Goal: Consume media (video, audio): Consume media (video, audio)

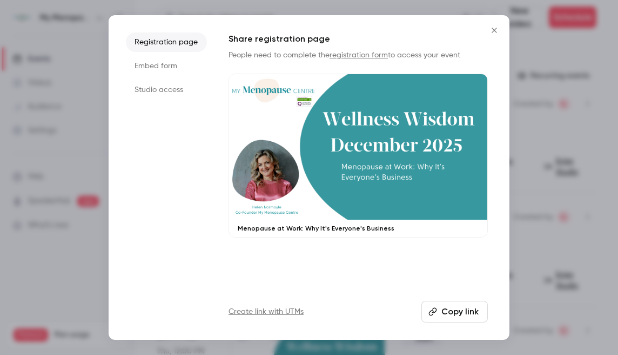
scroll to position [154, 0]
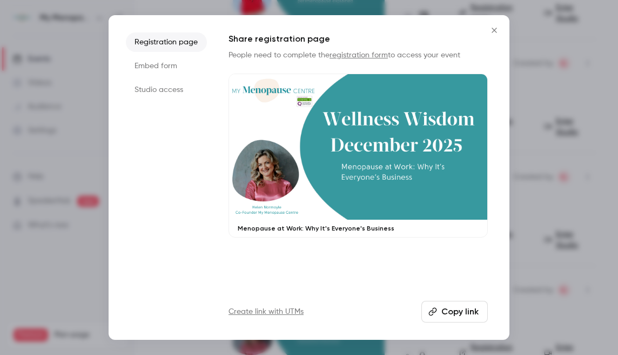
click at [496, 29] on icon "Close" at bounding box center [494, 30] width 13 height 9
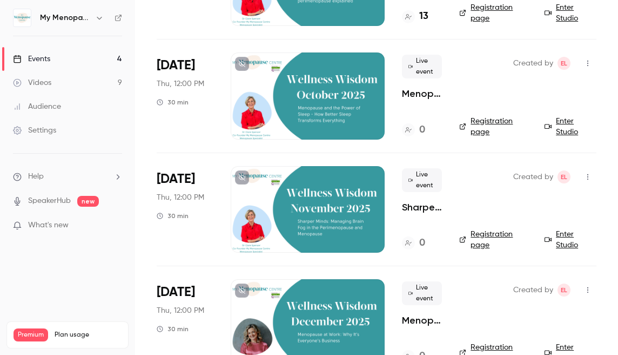
scroll to position [0, 0]
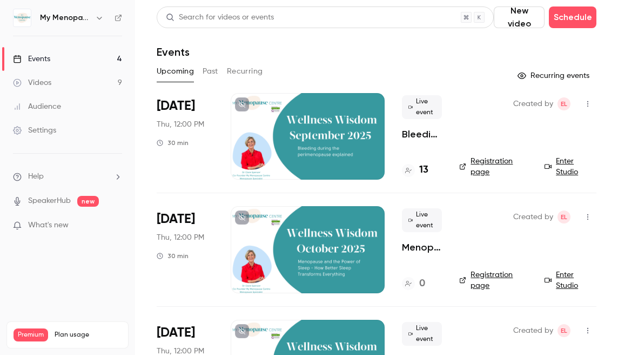
click at [96, 16] on icon "button" at bounding box center [99, 18] width 9 height 9
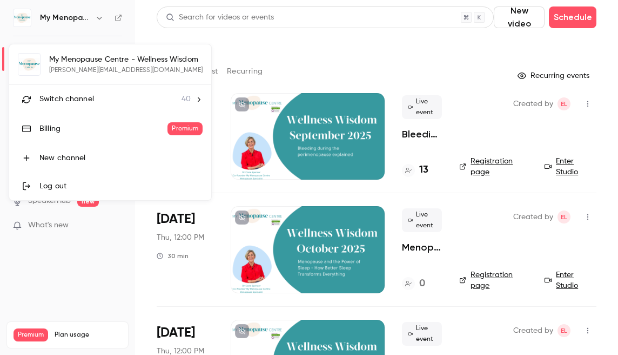
click at [75, 103] on span "Switch channel" at bounding box center [66, 99] width 55 height 11
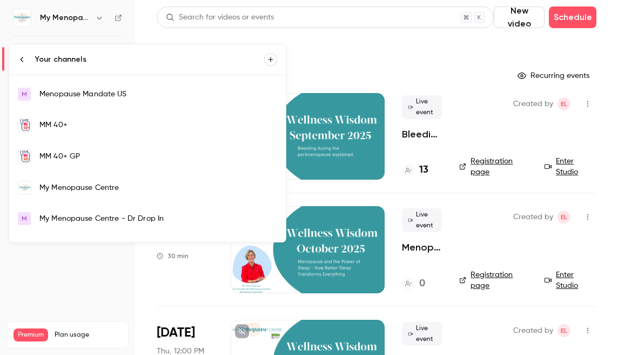
scroll to position [697, 0]
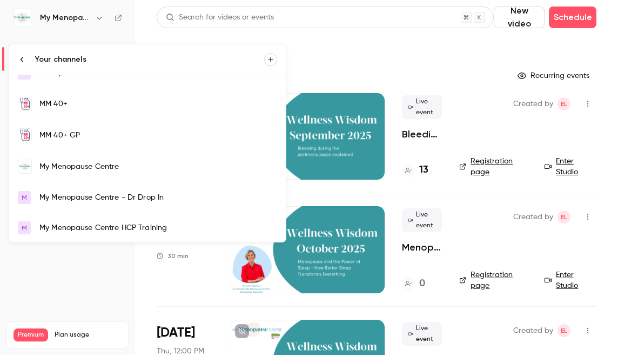
click at [79, 163] on div "My Menopause Centre" at bounding box center [158, 166] width 238 height 11
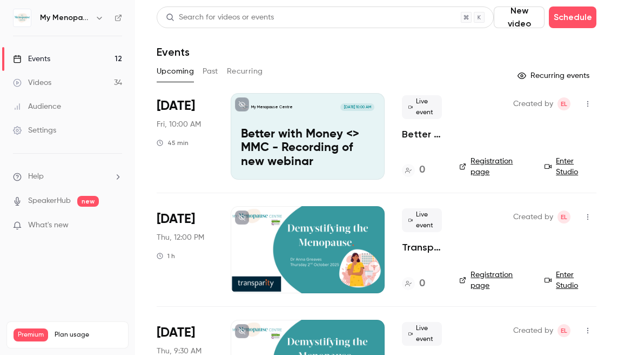
click at [587, 102] on icon "button" at bounding box center [588, 104] width 9 height 8
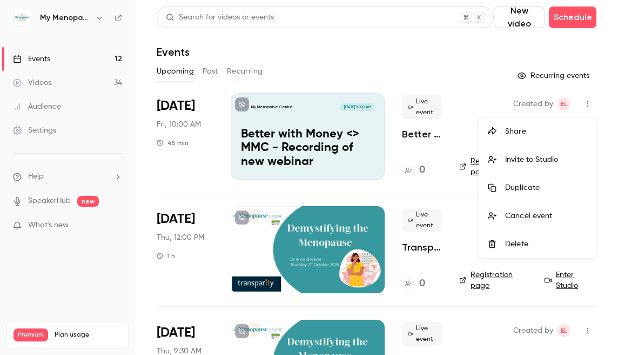
click at [523, 159] on div "Invite to Studio" at bounding box center [546, 159] width 82 height 11
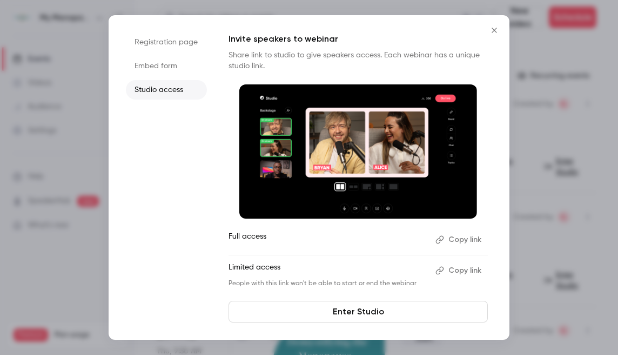
click at [461, 237] on button "Copy link" at bounding box center [459, 239] width 57 height 17
click at [493, 30] on icon "Close" at bounding box center [494, 30] width 13 height 9
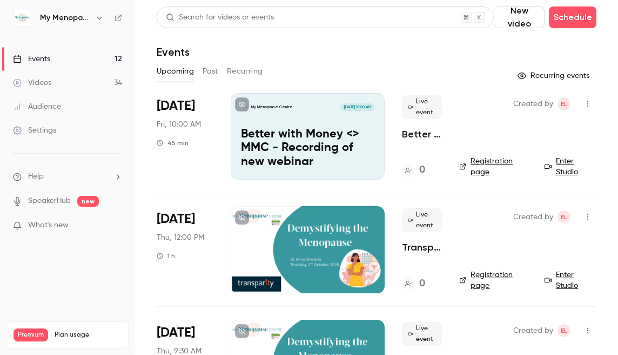
click at [51, 58] on link "Events 12" at bounding box center [67, 59] width 135 height 24
click at [98, 17] on icon "button" at bounding box center [99, 18] width 5 height 3
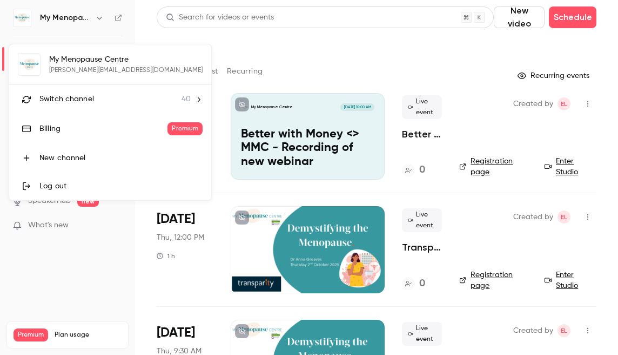
click at [64, 101] on span "Switch channel" at bounding box center [66, 99] width 55 height 11
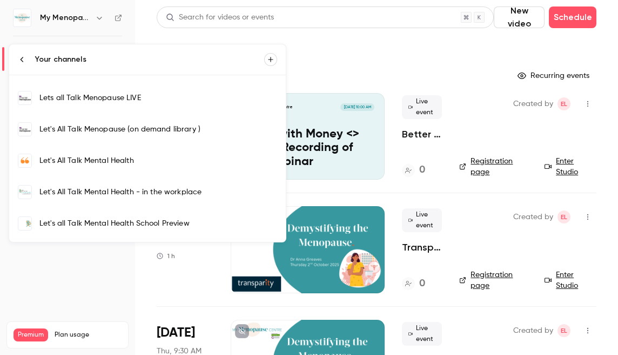
scroll to position [366, 0]
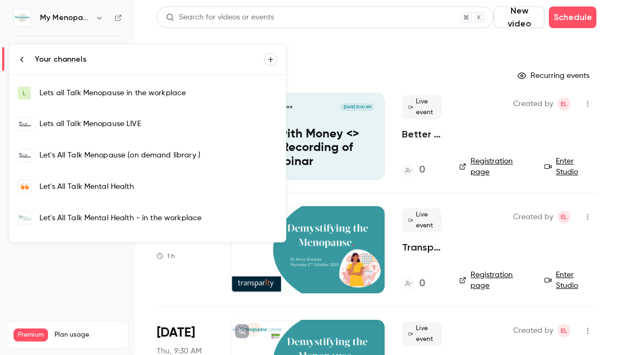
click at [323, 84] on div at bounding box center [309, 177] width 618 height 355
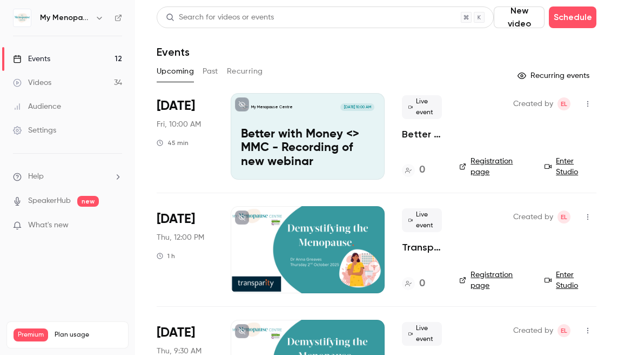
click at [217, 69] on button "Past" at bounding box center [211, 71] width 16 height 17
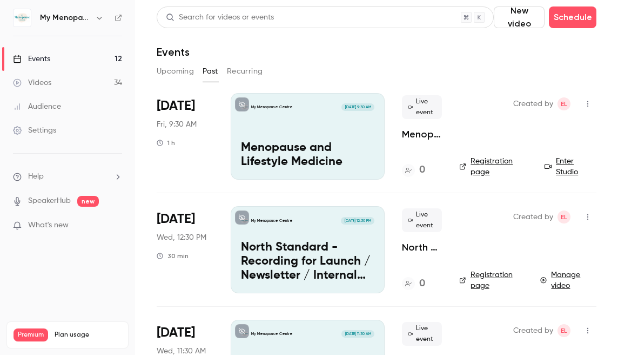
click at [290, 248] on p "North Standard - Recording for Launch / Newsletter / Internal Comms" at bounding box center [308, 262] width 134 height 42
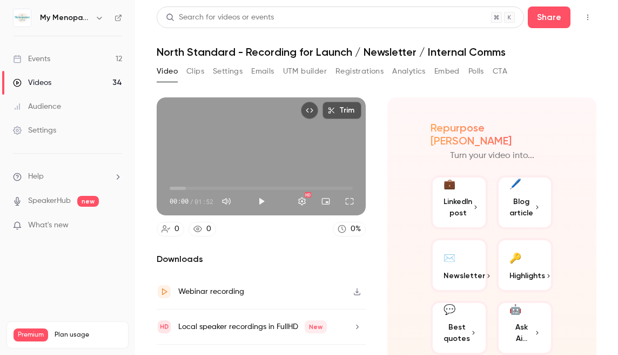
click at [196, 69] on button "Clips" at bounding box center [196, 71] width 18 height 17
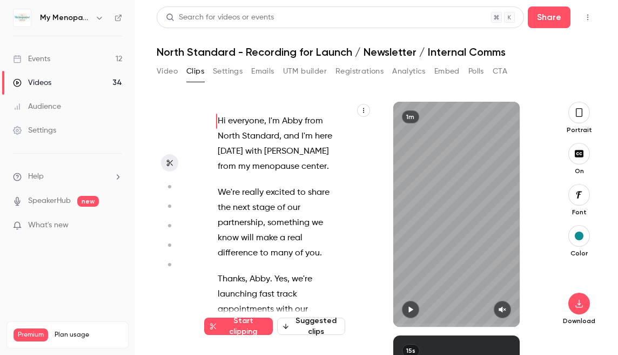
click at [581, 110] on icon "button" at bounding box center [579, 113] width 9 height 12
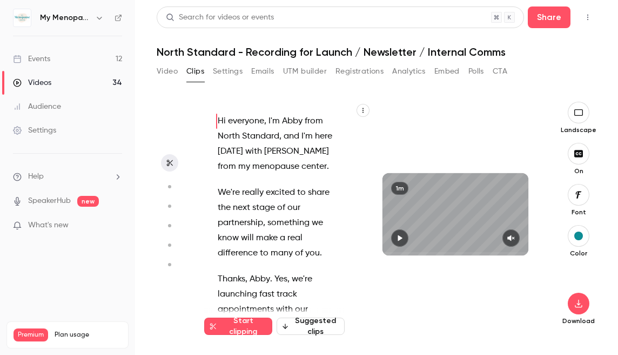
click at [401, 235] on icon "button" at bounding box center [400, 238] width 9 height 8
click at [576, 300] on icon "button" at bounding box center [579, 303] width 13 height 9
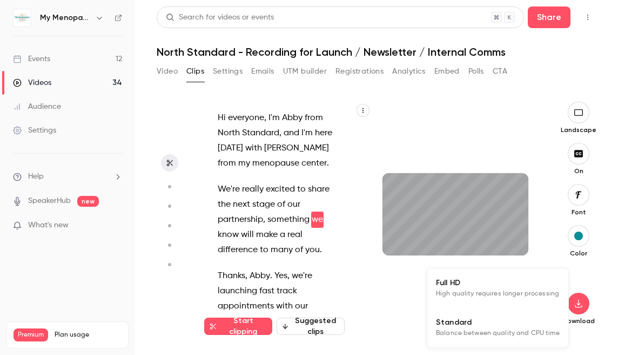
scroll to position [18, 0]
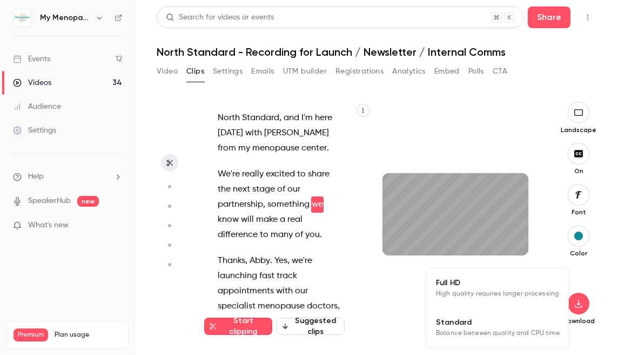
click at [471, 287] on span "Full HD" at bounding box center [498, 282] width 124 height 11
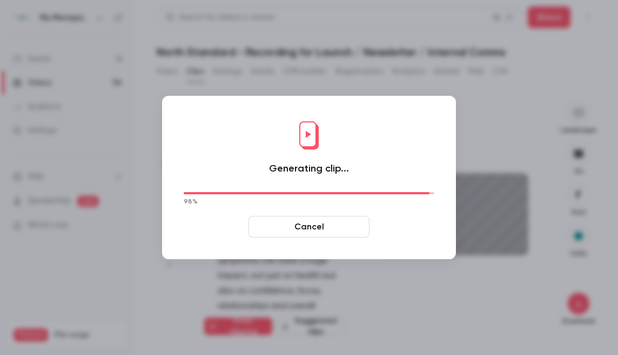
scroll to position [553, 0]
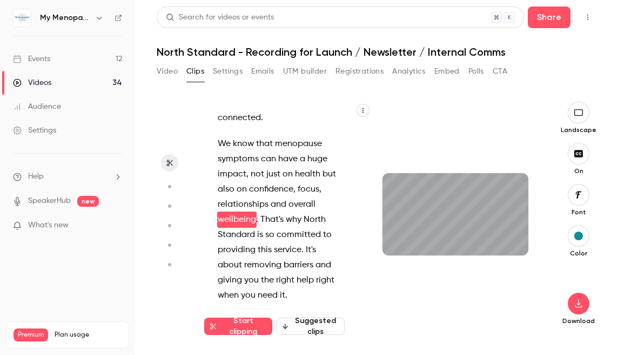
click at [457, 11] on div "Search for videos or events" at bounding box center [341, 17] width 368 height 22
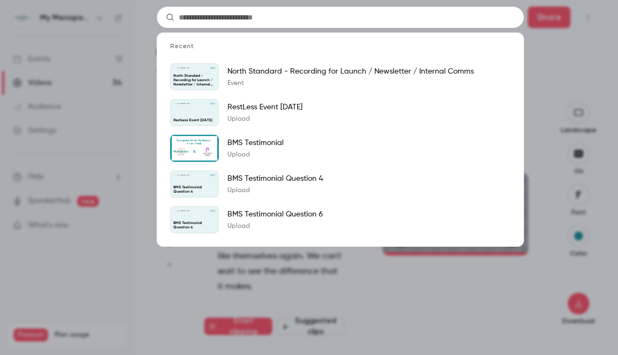
click at [548, 96] on div "Recent My Menopause Centre [DATE] North Standard - Recording for Launch / Newsl…" at bounding box center [309, 177] width 618 height 355
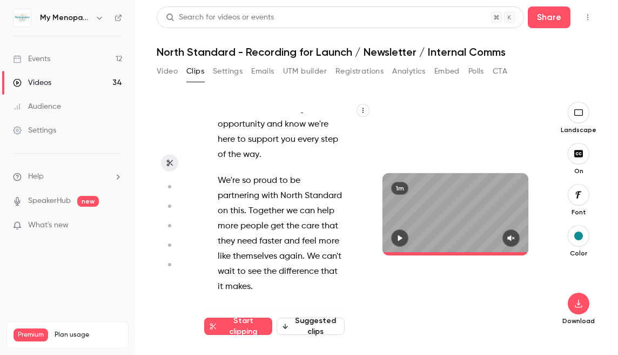
scroll to position [0, 0]
type input "*****"
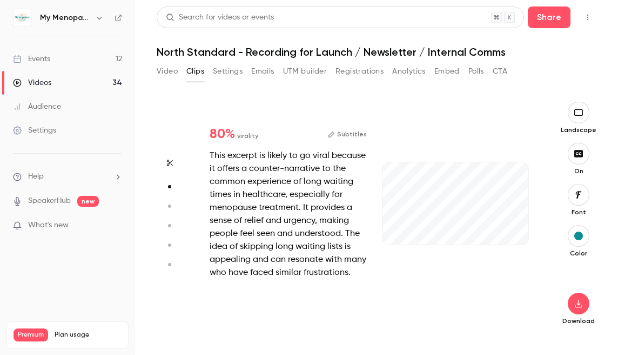
type input "***"
type input "*****"
type input "*"
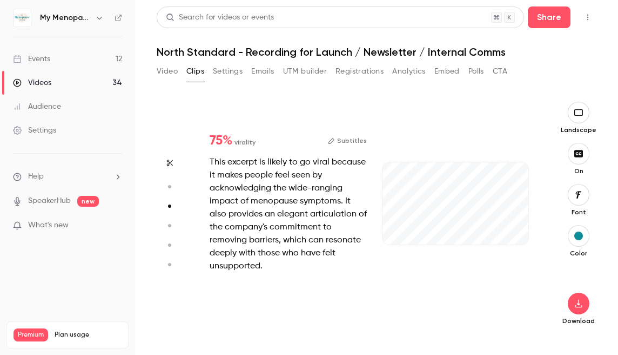
type input "***"
type input "*****"
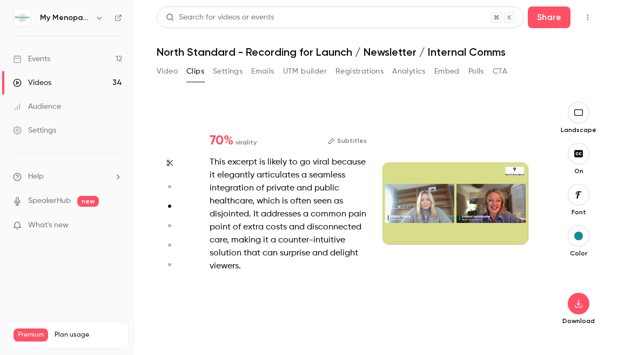
type input "*"
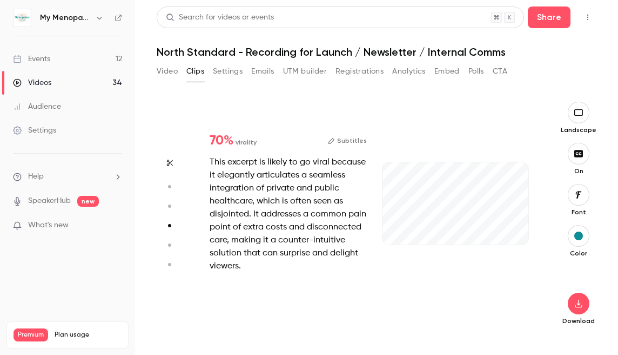
type input "***"
type input "*****"
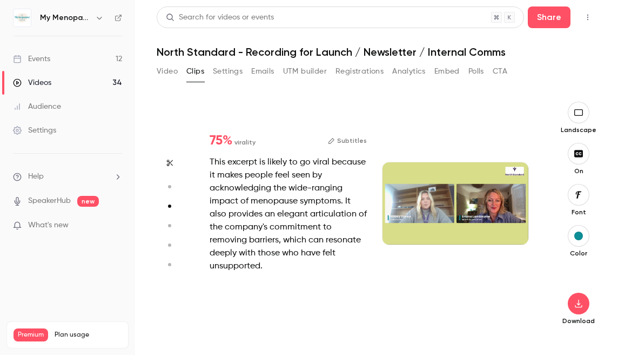
type input "*"
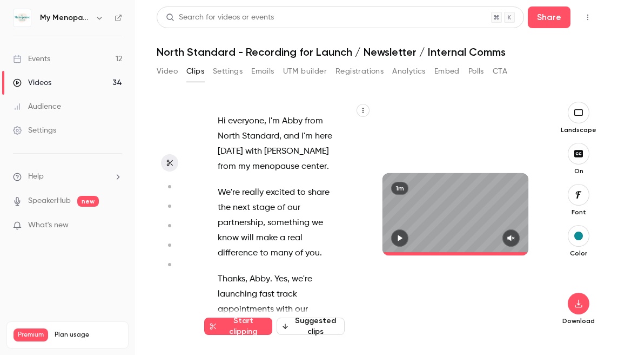
type input "*****"
click at [221, 69] on button "Settings" at bounding box center [228, 71] width 30 height 17
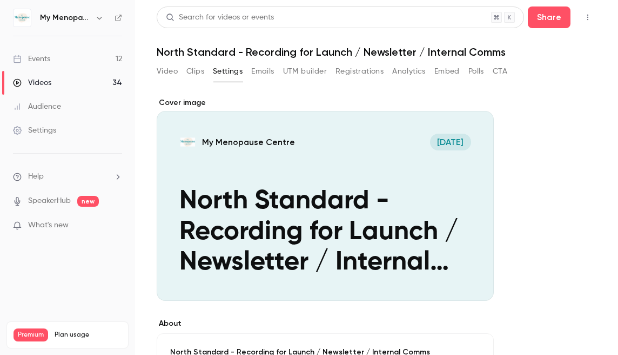
click at [195, 72] on button "Clips" at bounding box center [196, 71] width 18 height 17
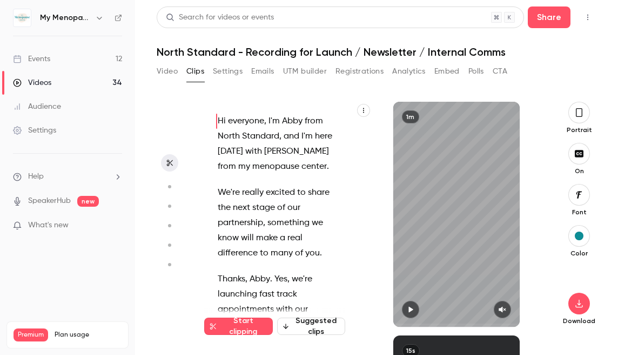
click at [168, 184] on icon "button" at bounding box center [169, 187] width 10 height 8
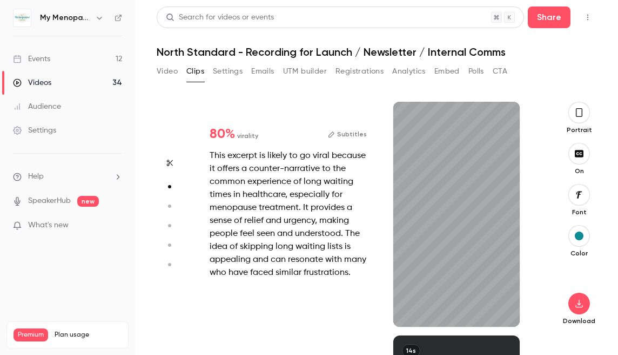
scroll to position [234, 0]
click at [169, 205] on circle "button" at bounding box center [169, 205] width 3 height 3
type input "*"
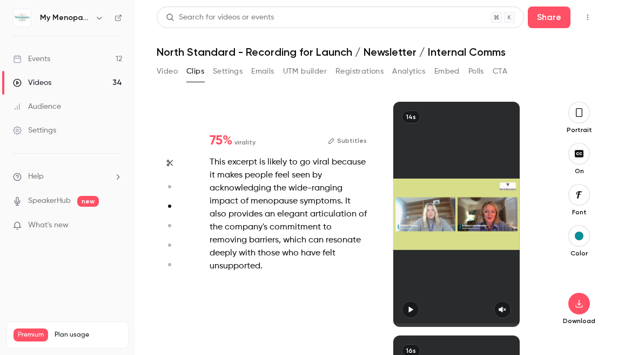
scroll to position [467, 0]
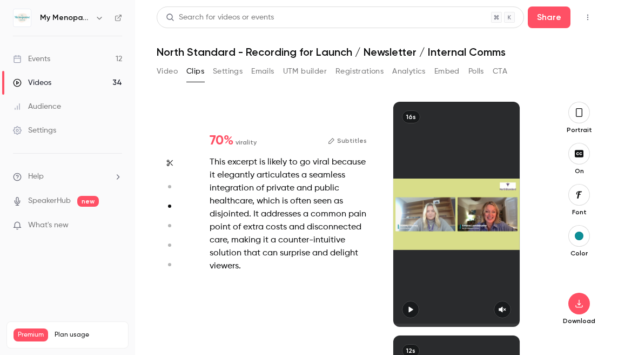
type input "*"
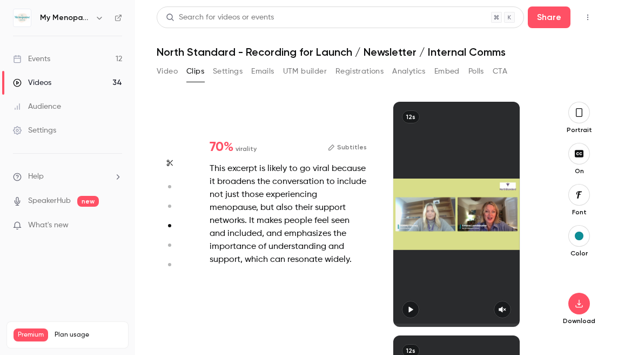
type input "*"
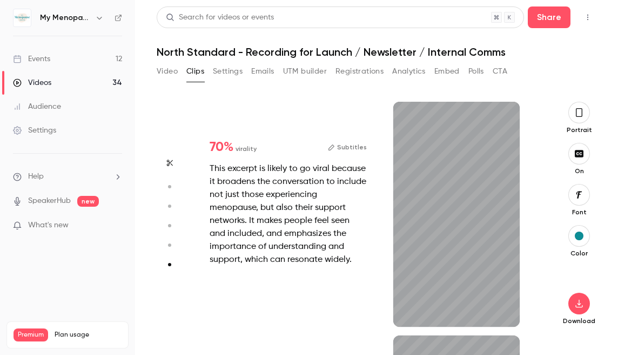
type input "*"
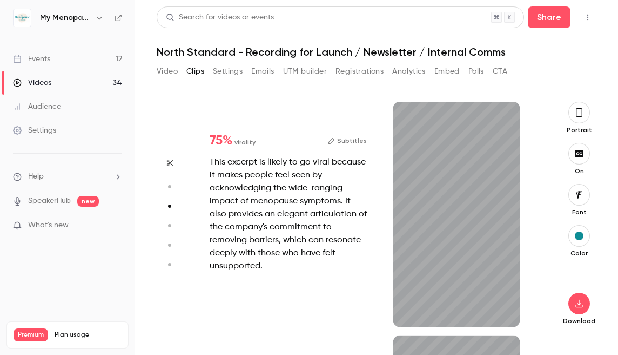
type input "***"
click at [170, 69] on button "Video" at bounding box center [167, 71] width 21 height 17
